Goal: Find specific page/section

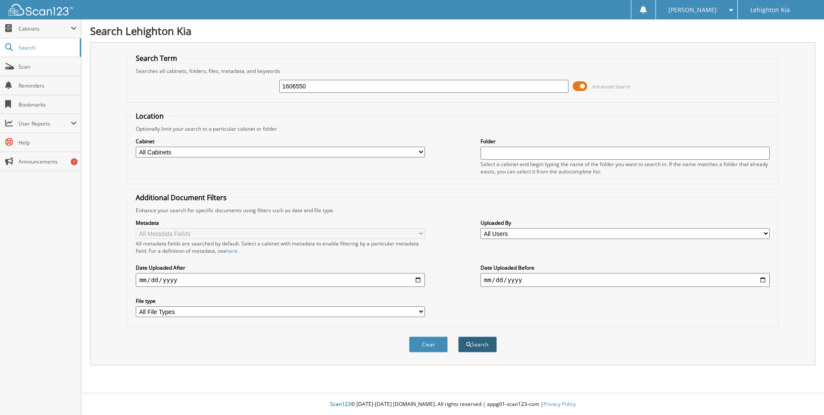
type input "1606550"
click at [467, 344] on span "submit" at bounding box center [469, 344] width 5 height 5
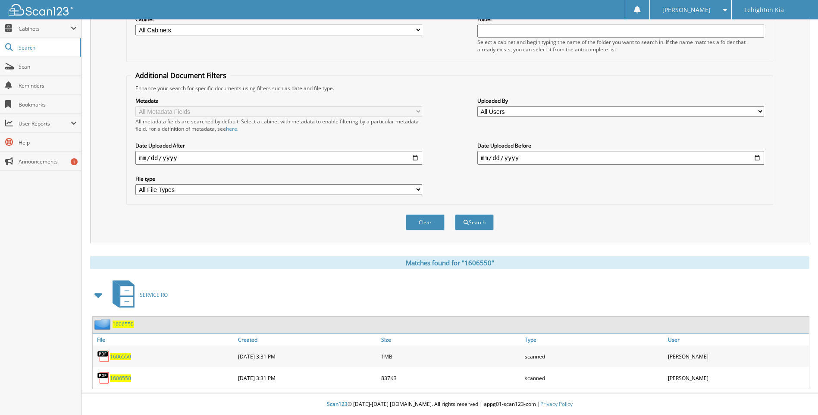
scroll to position [122, 0]
click at [106, 377] on img at bounding box center [103, 377] width 13 height 13
click at [122, 379] on span "1606550" at bounding box center [120, 377] width 21 height 7
click at [119, 355] on span "1606550" at bounding box center [120, 356] width 21 height 7
